Goal: Navigation & Orientation: Find specific page/section

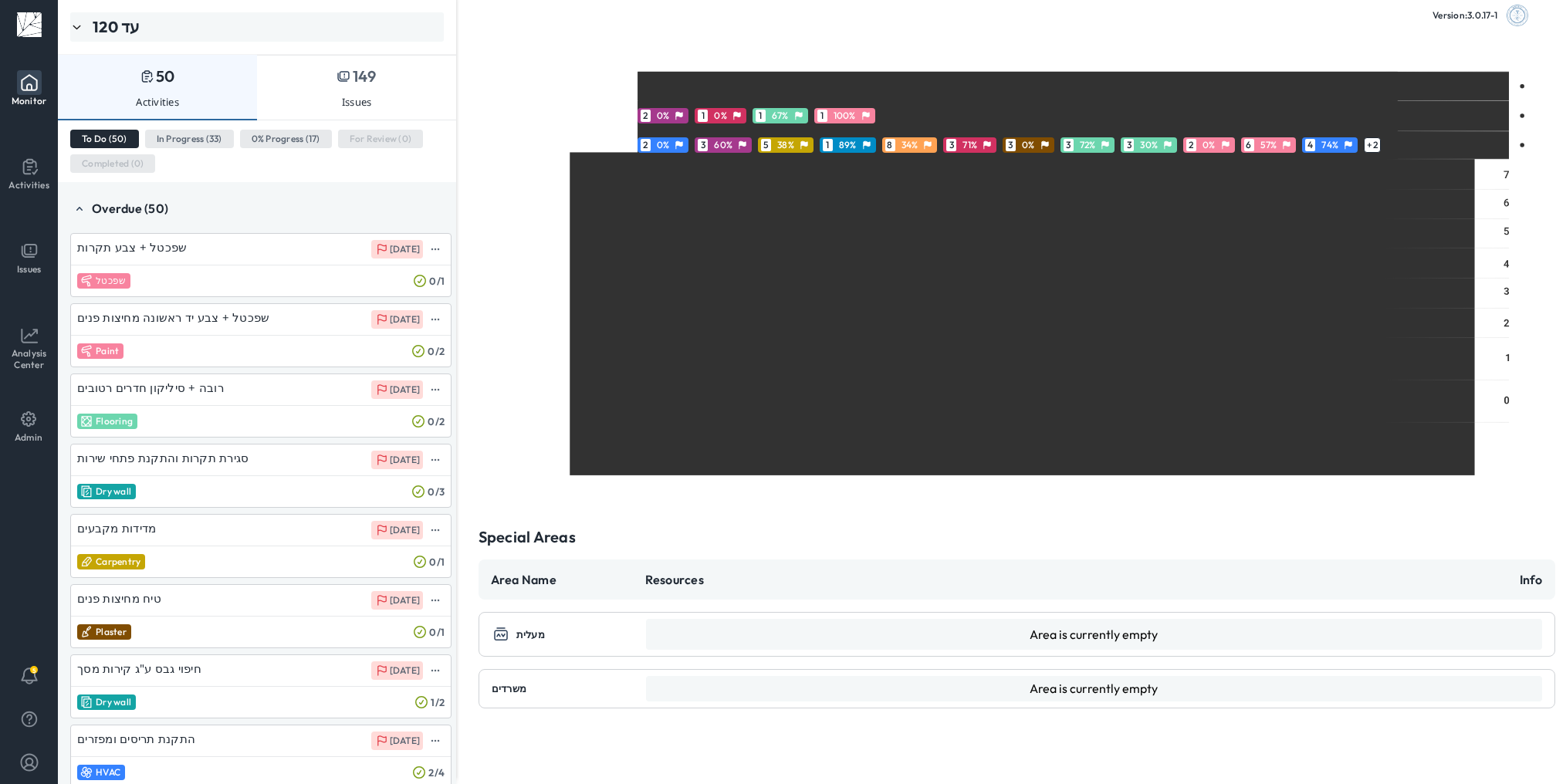
click at [151, 30] on div "עד 120" at bounding box center [257, 27] width 374 height 29
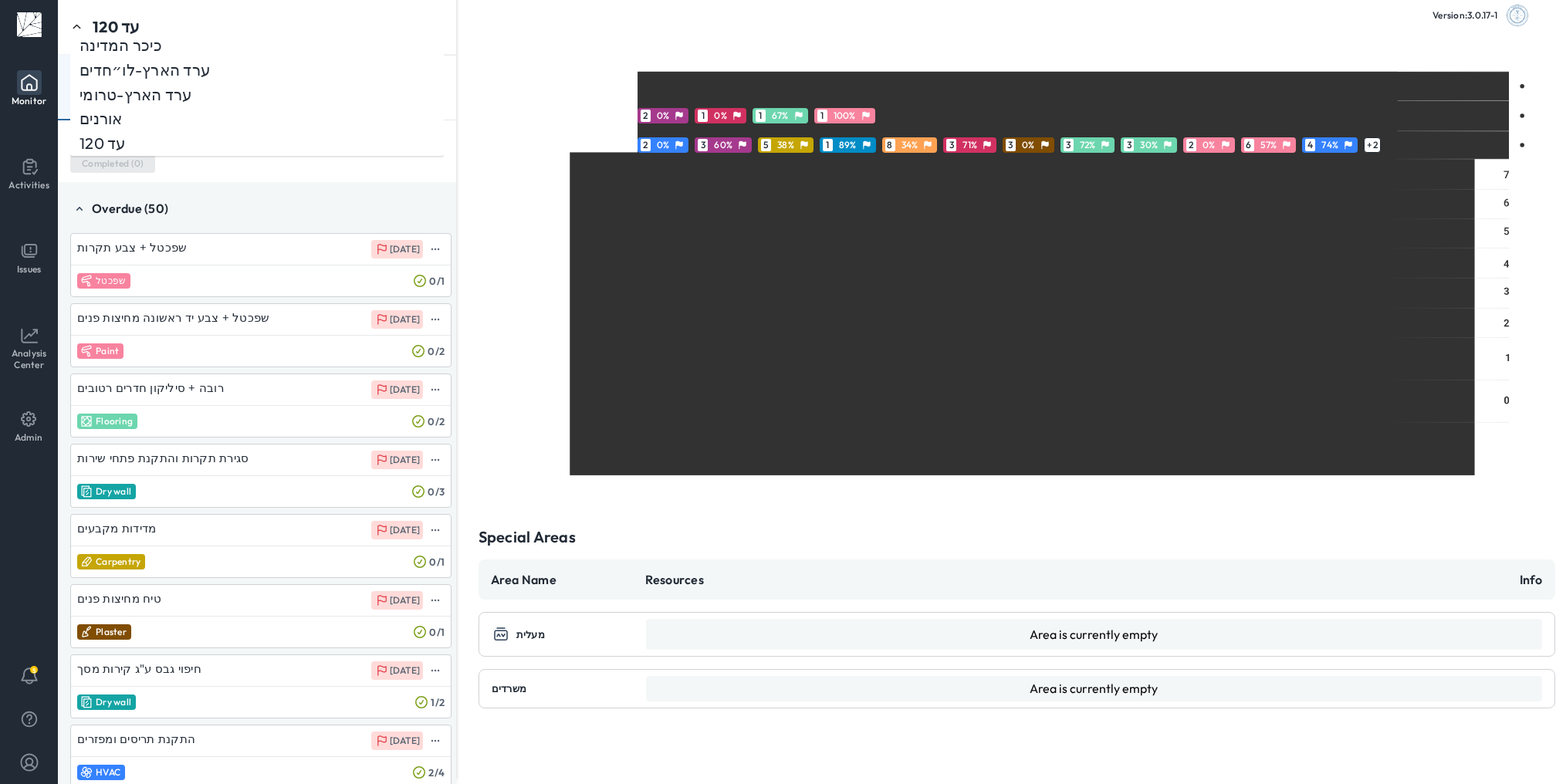
scroll to position [200, 0]
click at [176, 115] on div "אורנים" at bounding box center [257, 117] width 355 height 20
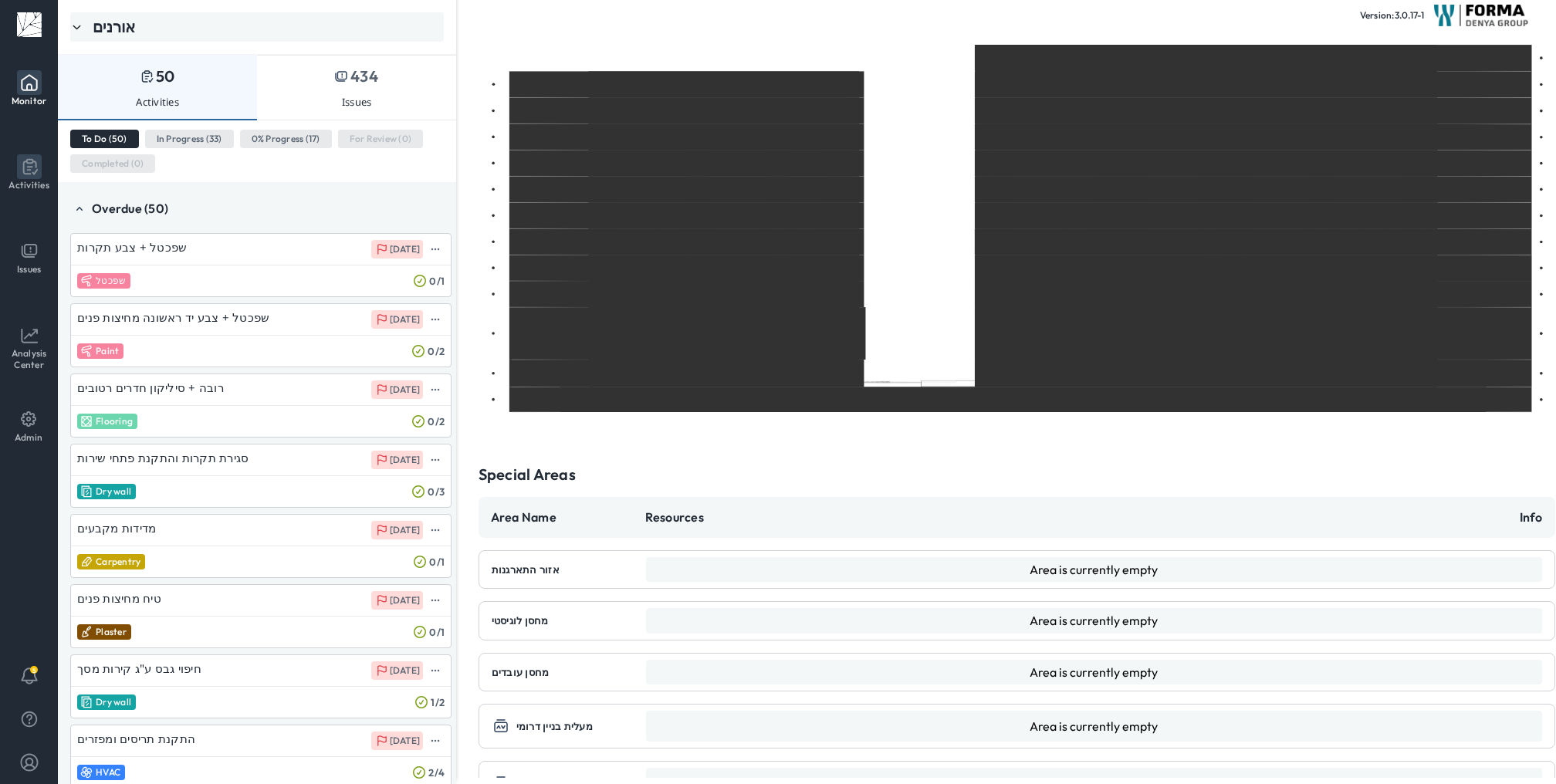
click at [42, 172] on li "Activities" at bounding box center [29, 172] width 57 height 49
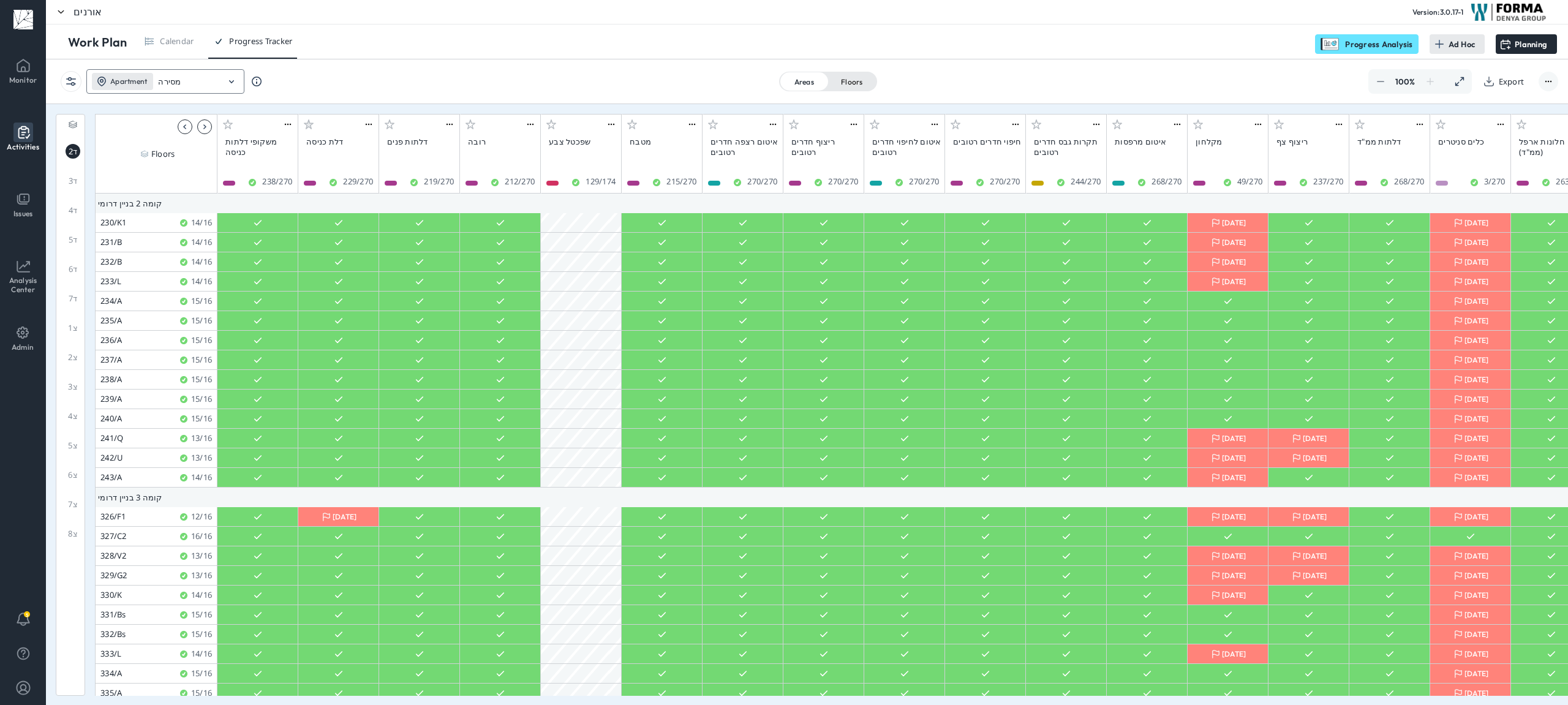
click at [222, 84] on div "Apartment מסירה" at bounding box center [155, 81] width 137 height 25
click at [26, 72] on icon at bounding box center [23, 65] width 19 height 19
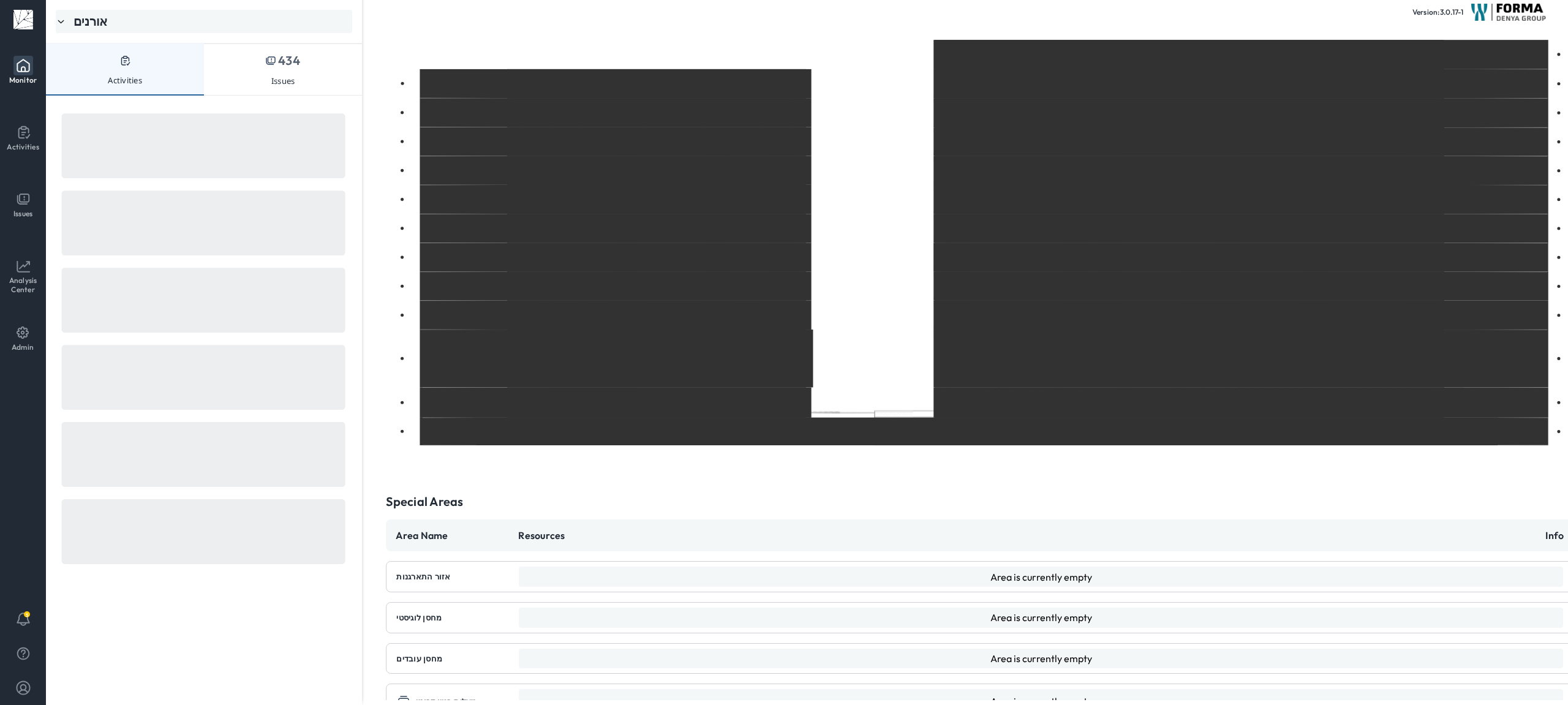
click at [75, 29] on div "אורנים" at bounding box center [90, 21] width 34 height 16
click at [109, 41] on p "[GEOGRAPHIC_DATA]" at bounding box center [127, 40] width 128 height 16
